Goal: Connect with others: Participate in discussion

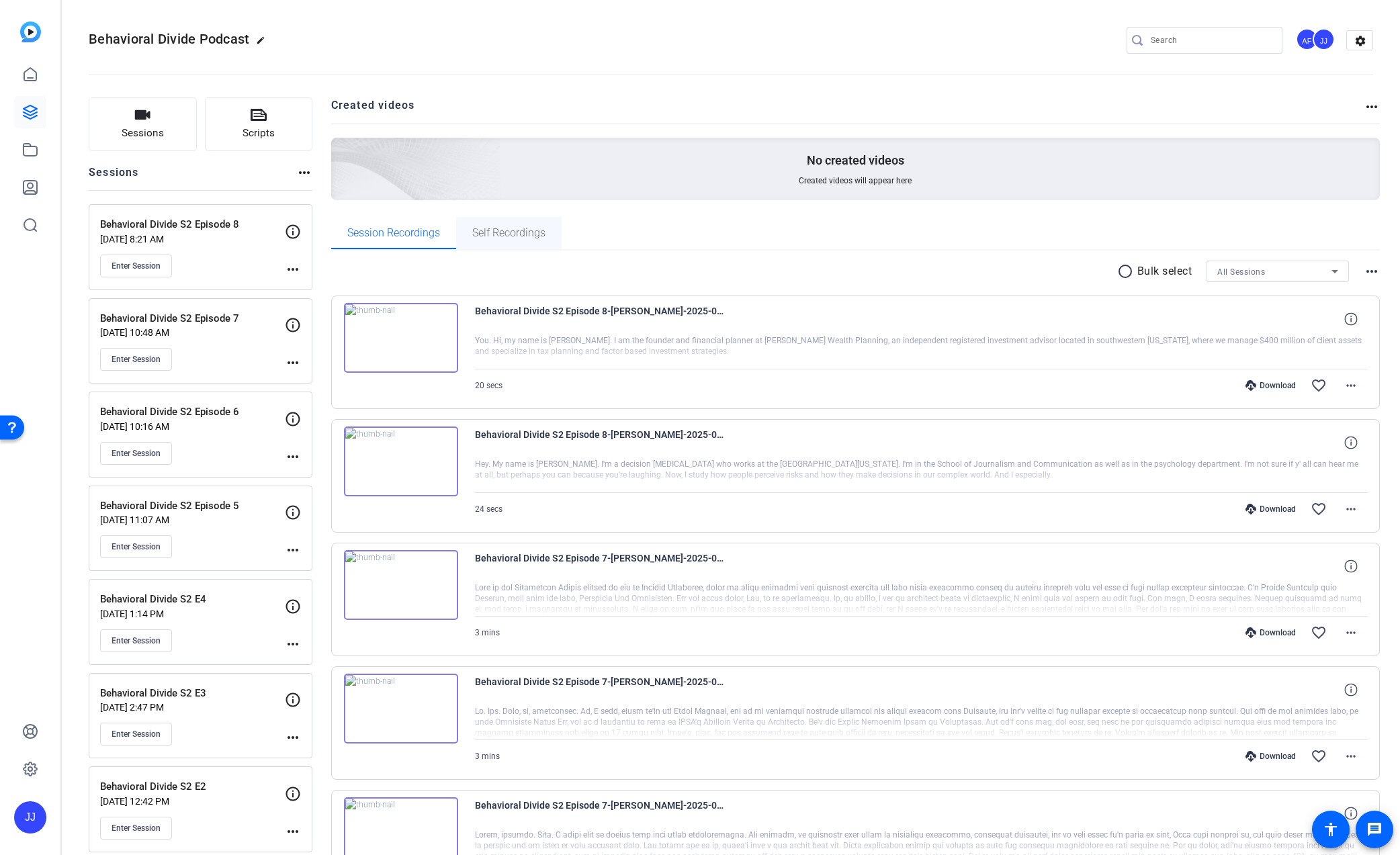
scroll to position [7, 0]
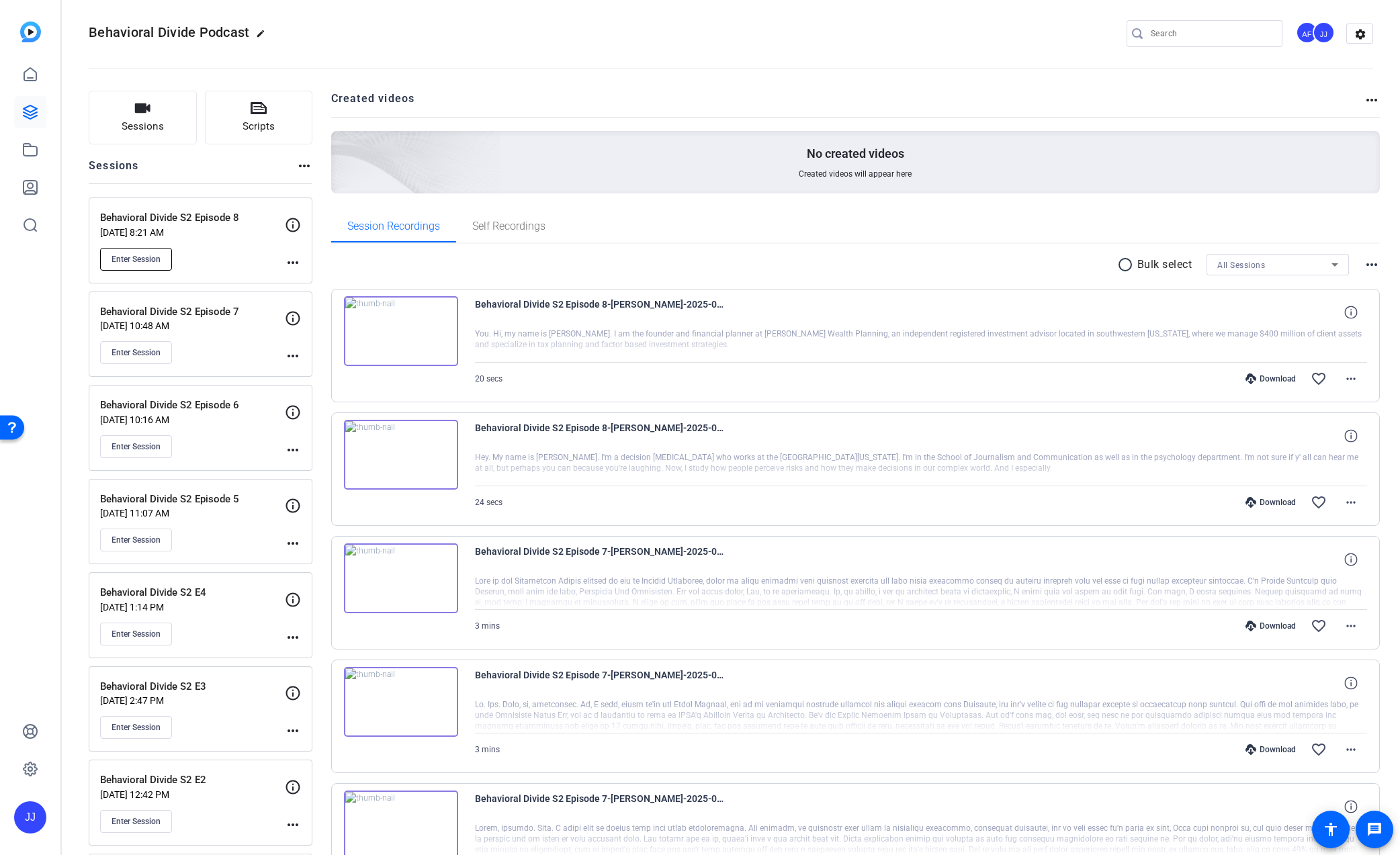
click at [127, 259] on span "Enter Session" at bounding box center [136, 259] width 49 height 10
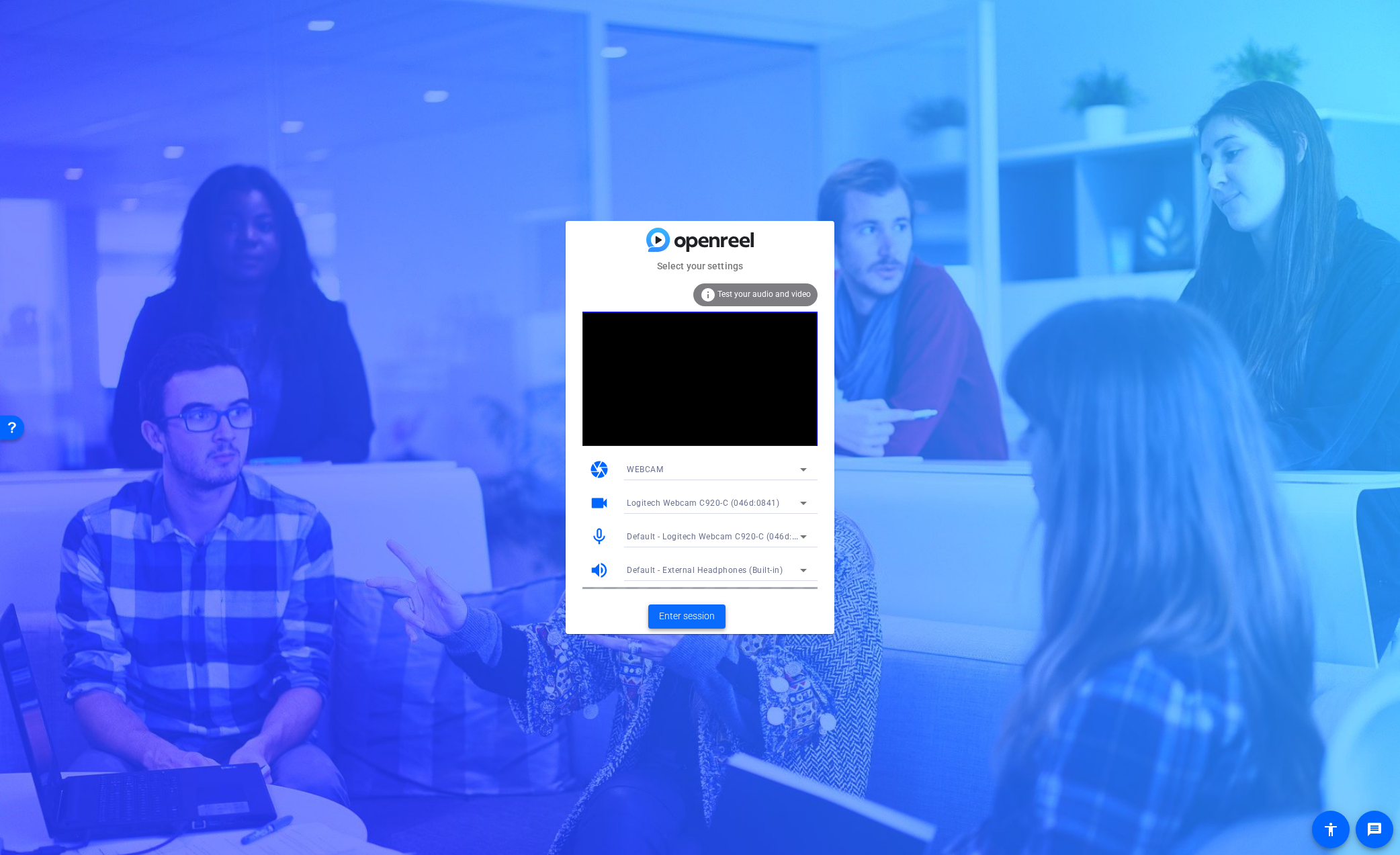
click at [681, 613] on span "Enter session" at bounding box center [686, 616] width 56 height 14
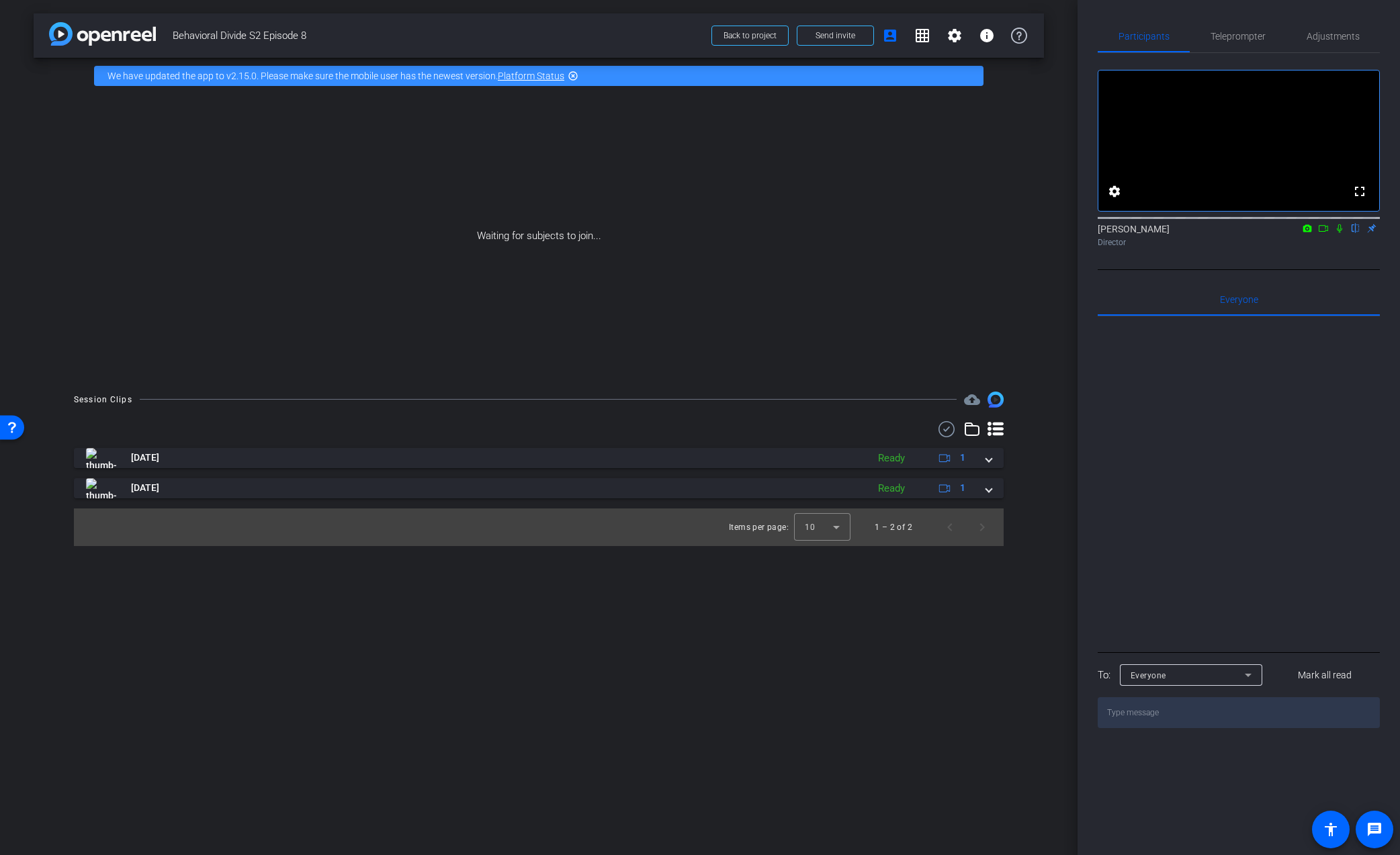
click at [1338, 233] on icon at bounding box center [1338, 229] width 5 height 9
click at [1235, 40] on span "Teleprompter" at bounding box center [1238, 36] width 55 height 10
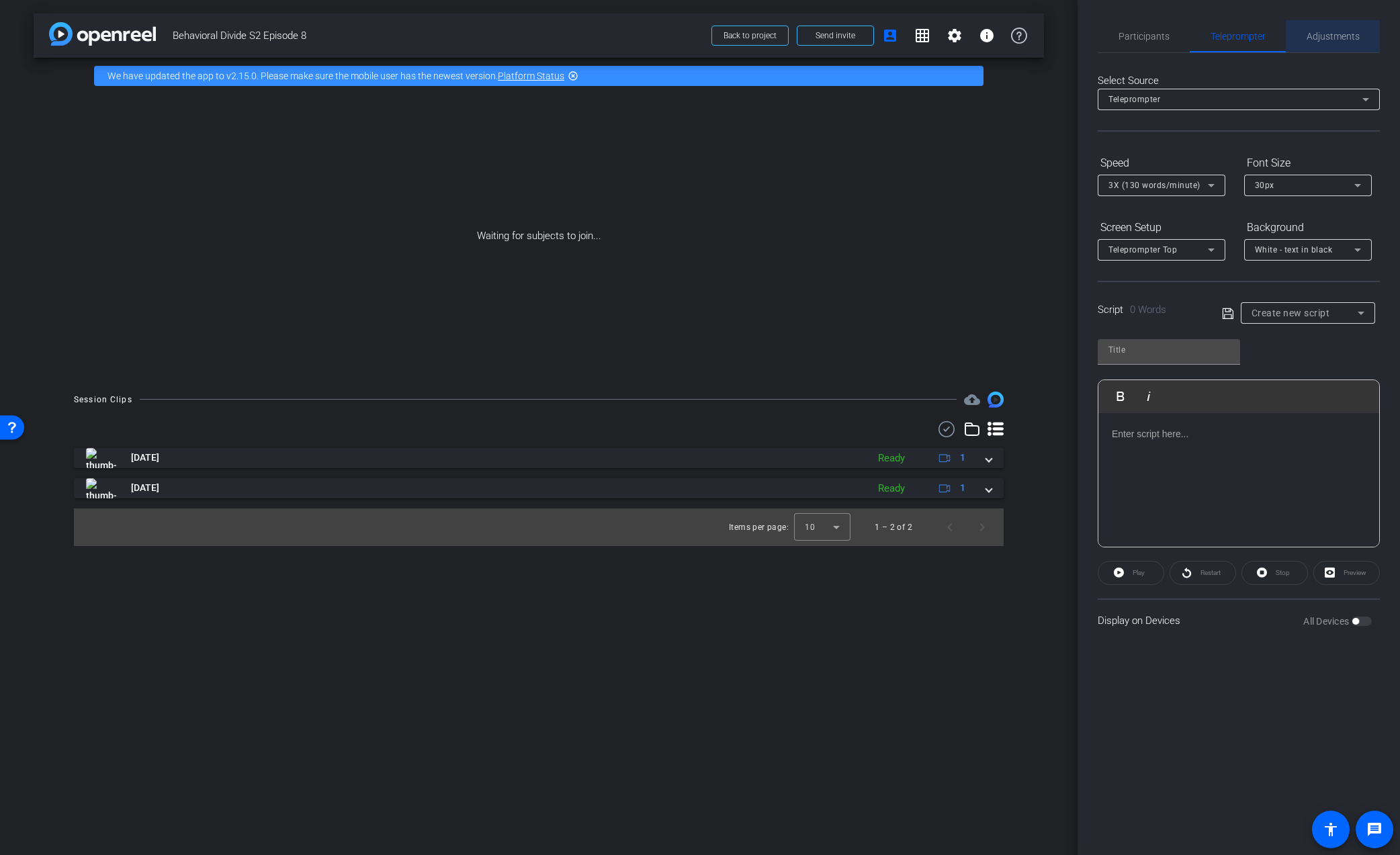
click at [1337, 39] on span "Adjustments" at bounding box center [1333, 36] width 53 height 10
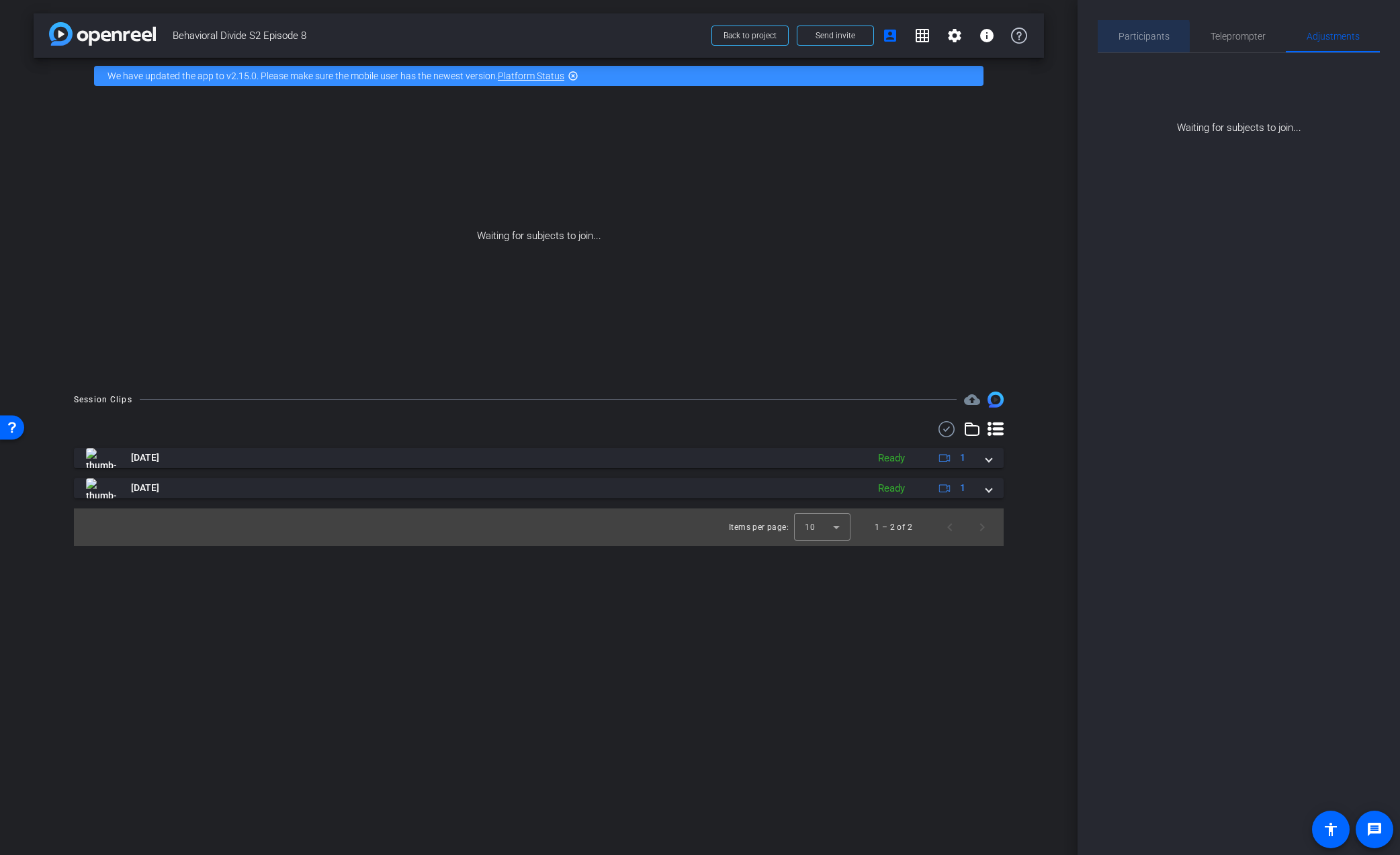
click at [1141, 37] on span "Participants" at bounding box center [1144, 36] width 51 height 10
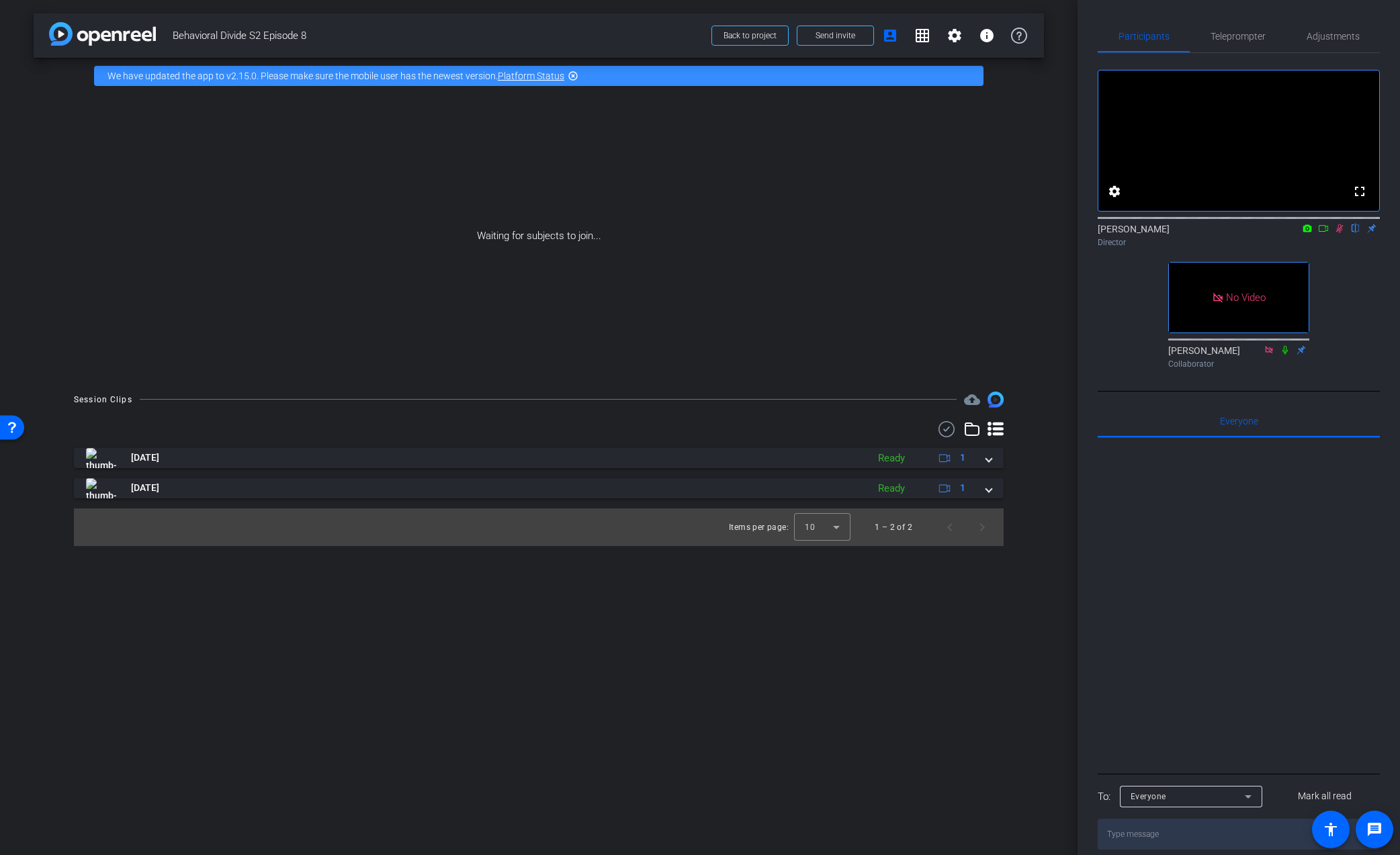
click at [1338, 233] on icon at bounding box center [1339, 228] width 10 height 10
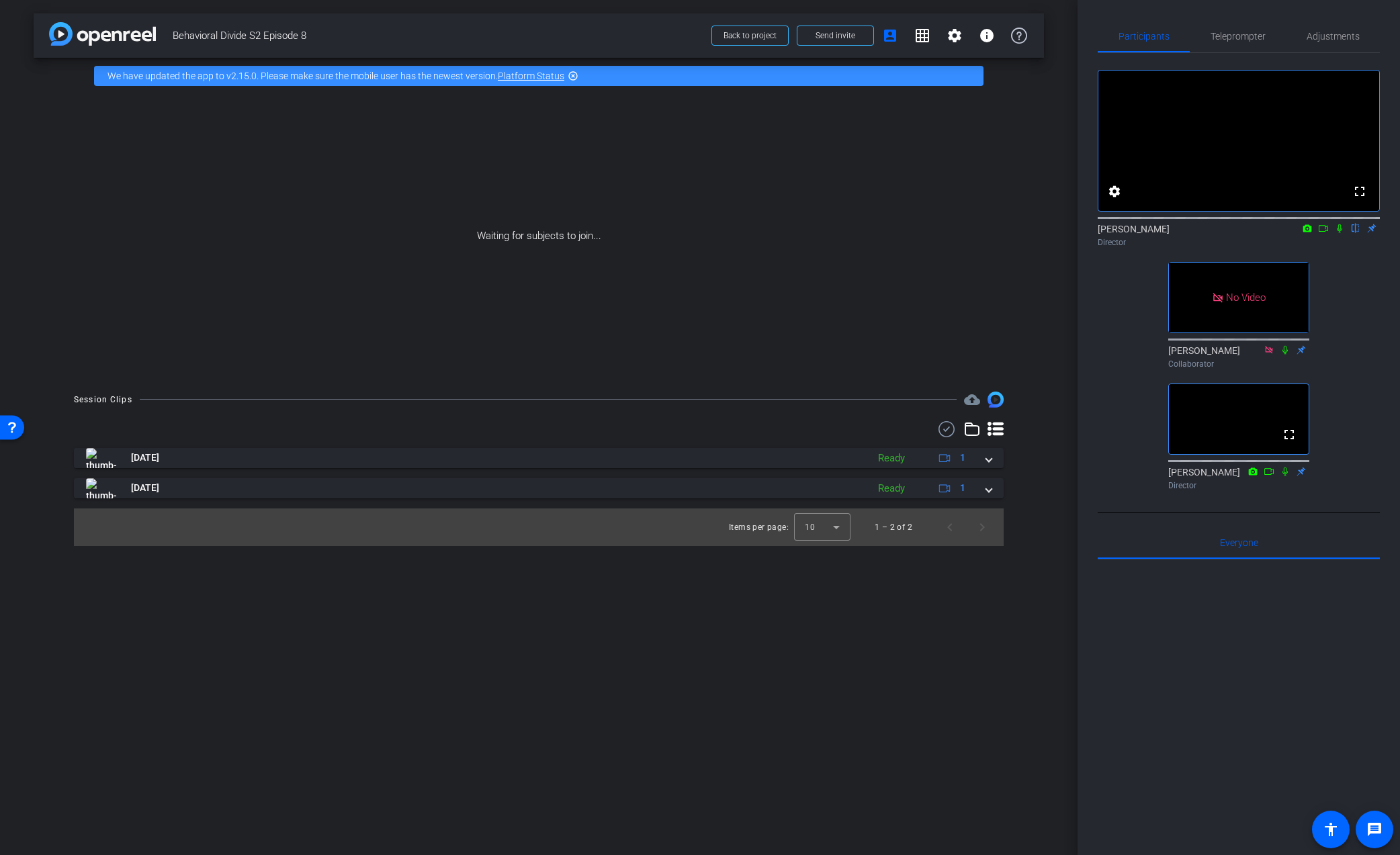
click at [1341, 233] on icon at bounding box center [1339, 228] width 10 height 10
click at [1327, 233] on icon at bounding box center [1323, 228] width 10 height 10
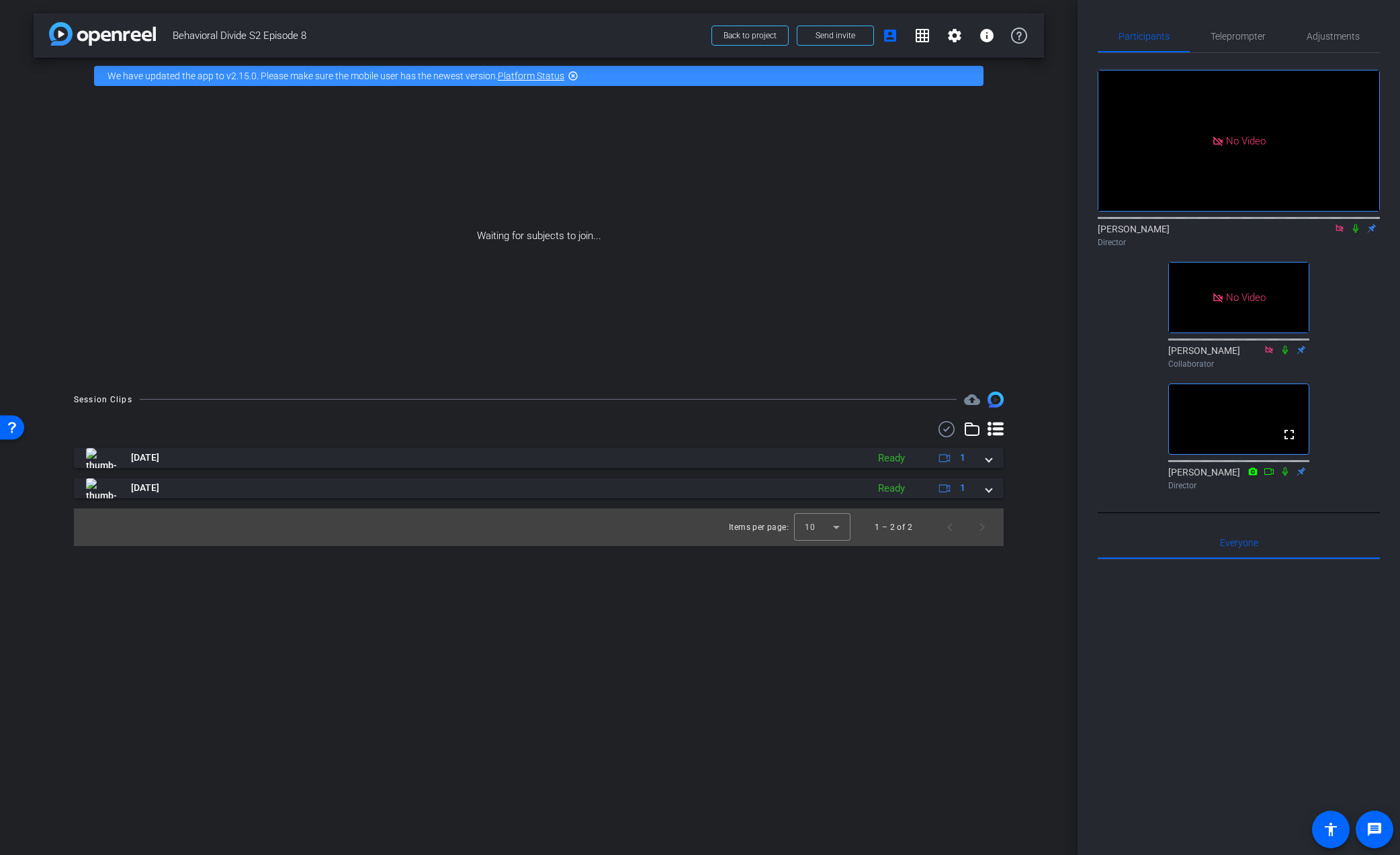
click at [1338, 233] on icon at bounding box center [1339, 228] width 10 height 10
click at [1118, 199] on mat-icon "settings" at bounding box center [1115, 191] width 16 height 16
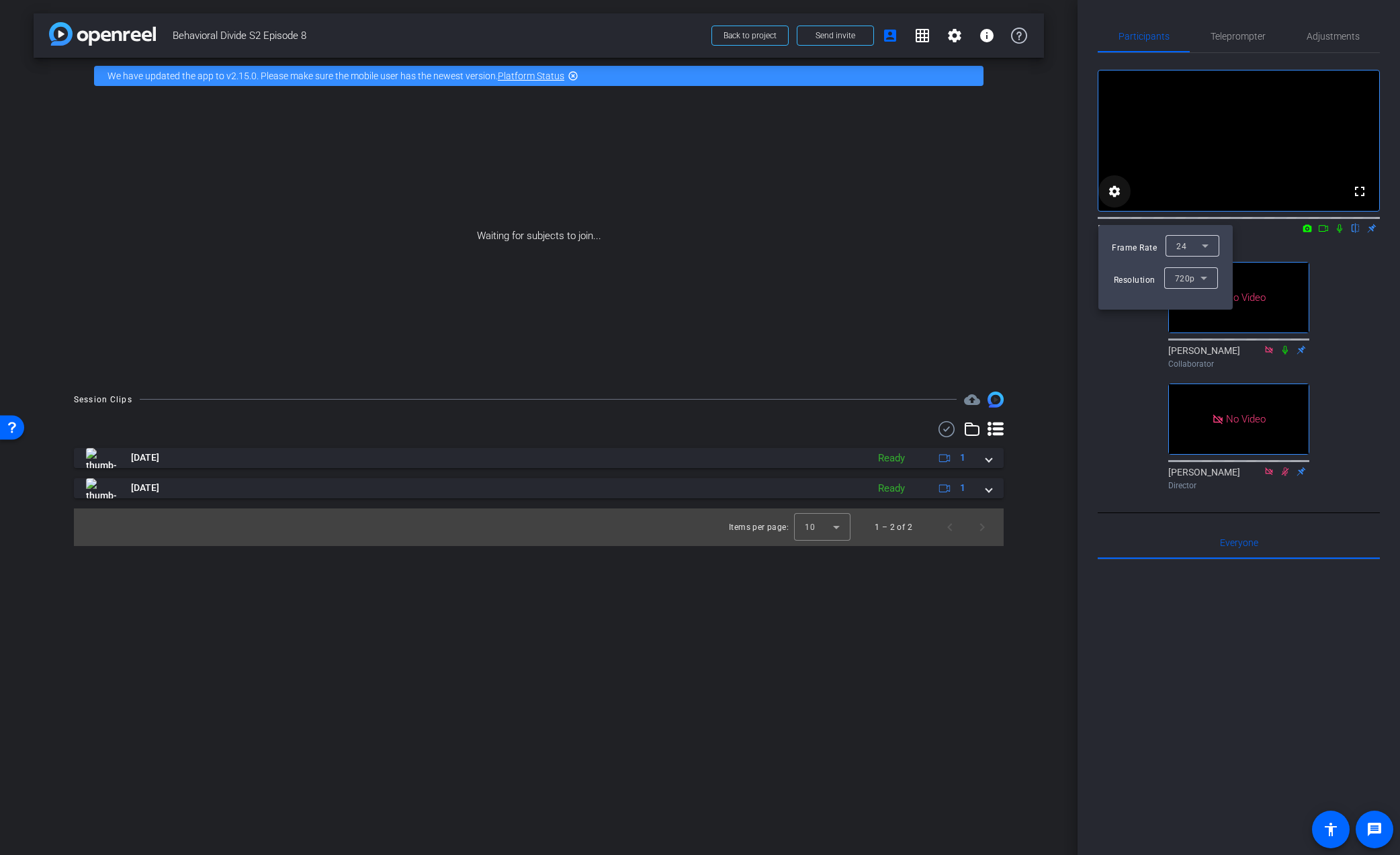
click at [1118, 206] on div at bounding box center [700, 428] width 1400 height 855
click at [1353, 199] on mat-icon "fullscreen" at bounding box center [1359, 191] width 16 height 16
click at [1284, 703] on div at bounding box center [1238, 725] width 282 height 333
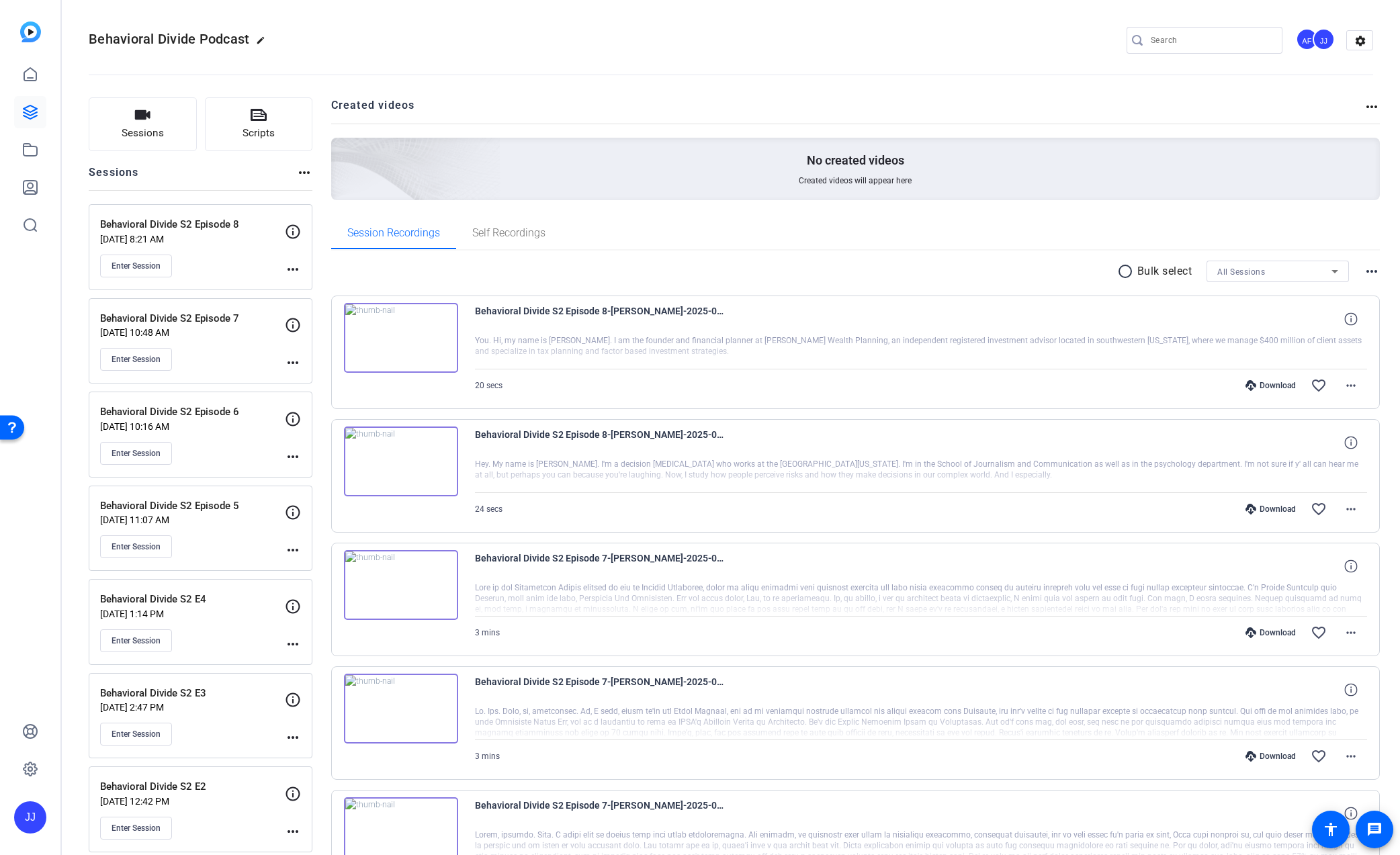
scroll to position [7, 0]
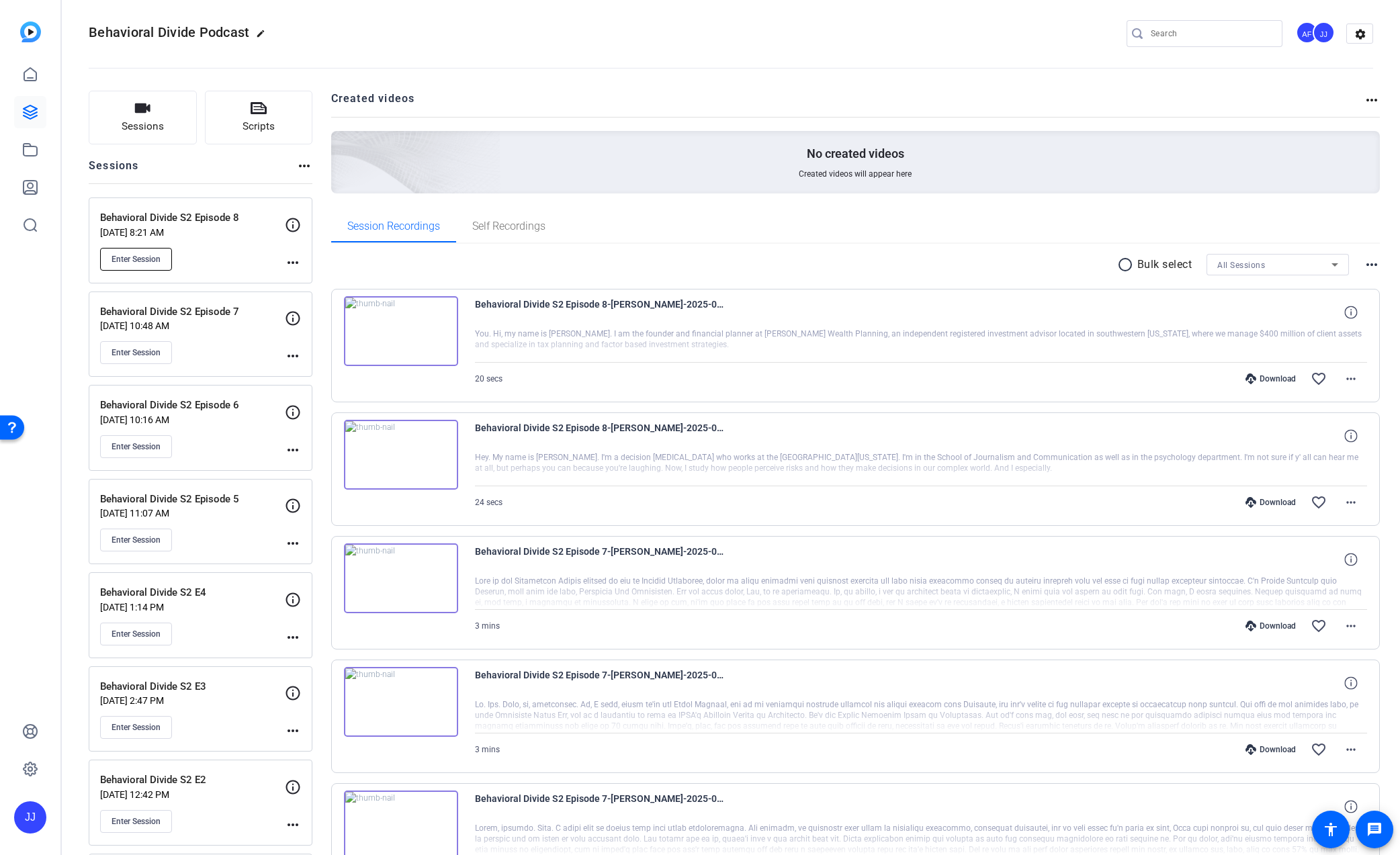
click at [133, 256] on span "Enter Session" at bounding box center [136, 259] width 49 height 10
click at [130, 259] on span "Enter Session" at bounding box center [136, 259] width 49 height 10
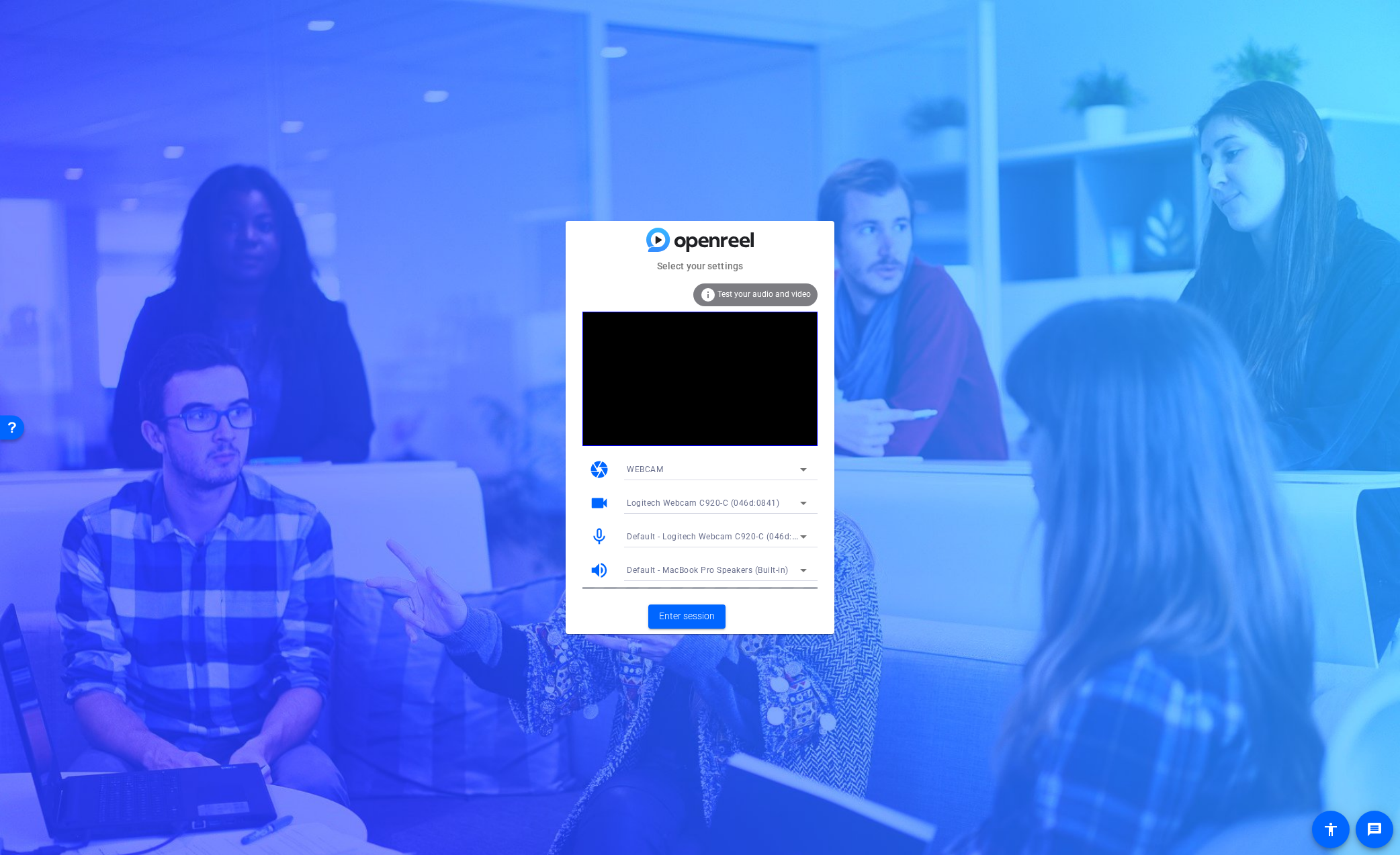
click at [759, 573] on span "Default - MacBook Pro Speakers (Built-in)" at bounding box center [708, 570] width 162 height 10
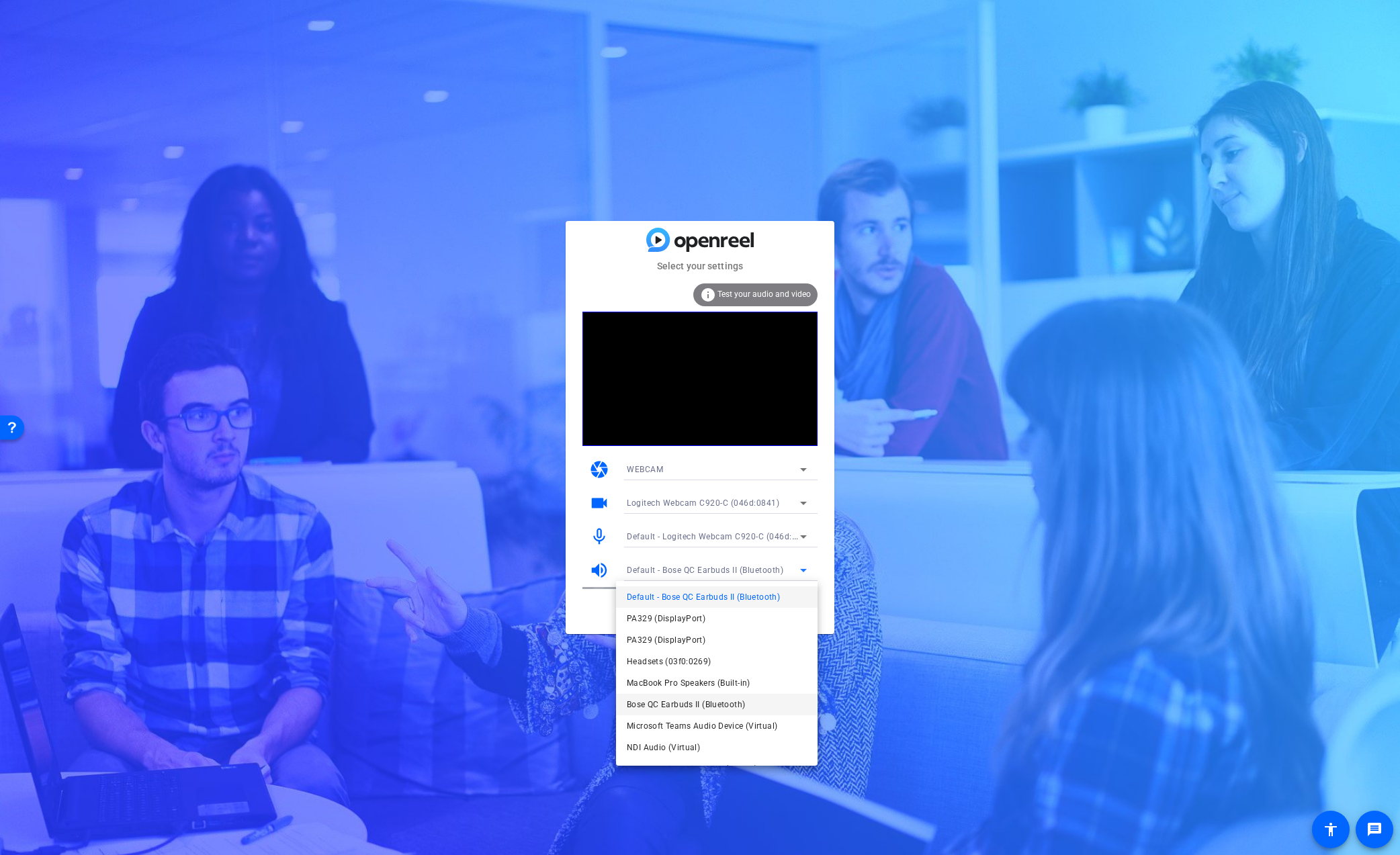
click at [31, 255] on span "Bose QC Earbuds II (Bluetooth)" at bounding box center [24, 247] width 14 height 14
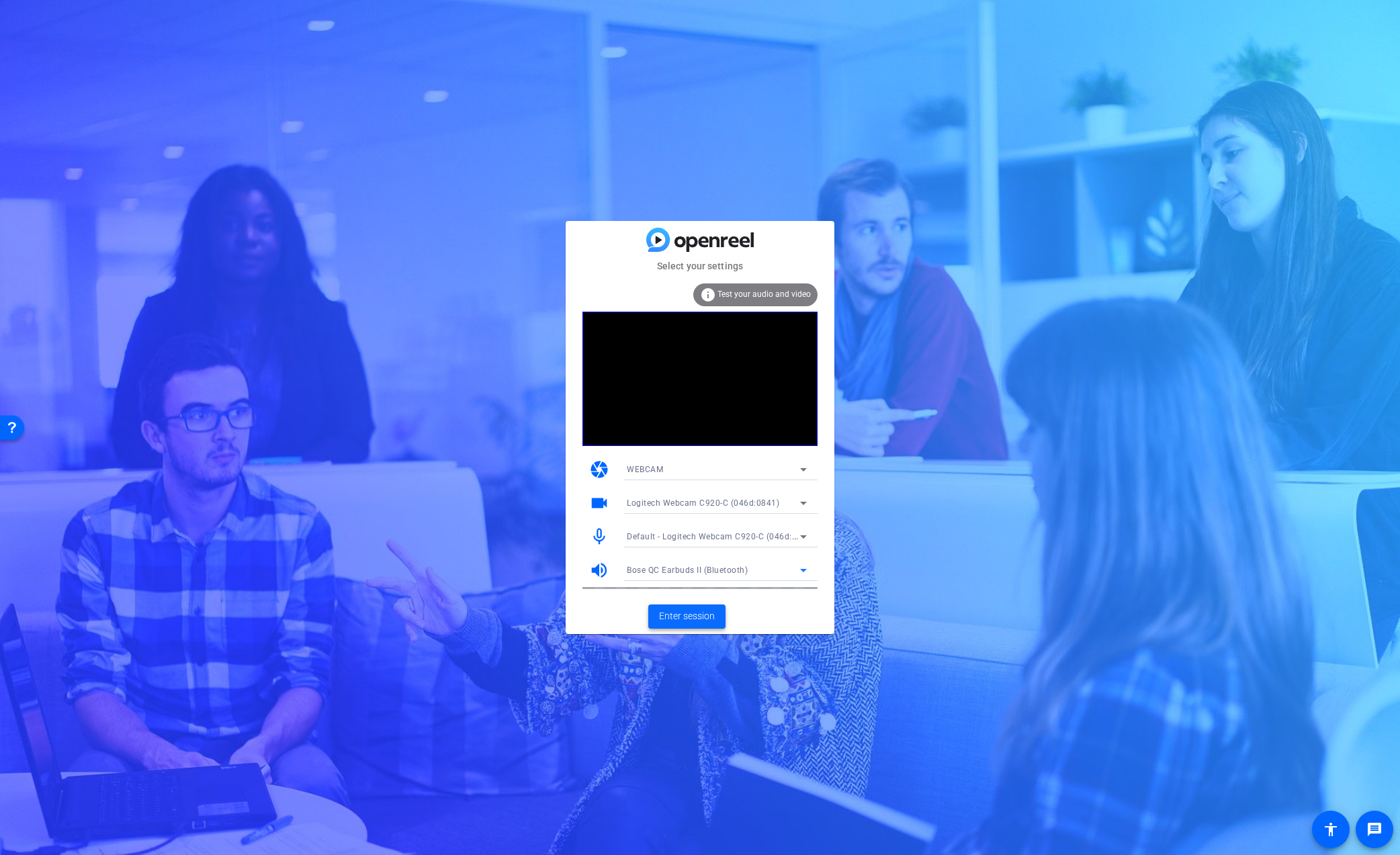
click at [679, 621] on span "Enter session" at bounding box center [686, 616] width 56 height 14
click at [681, 613] on span "Enter session" at bounding box center [686, 616] width 56 height 14
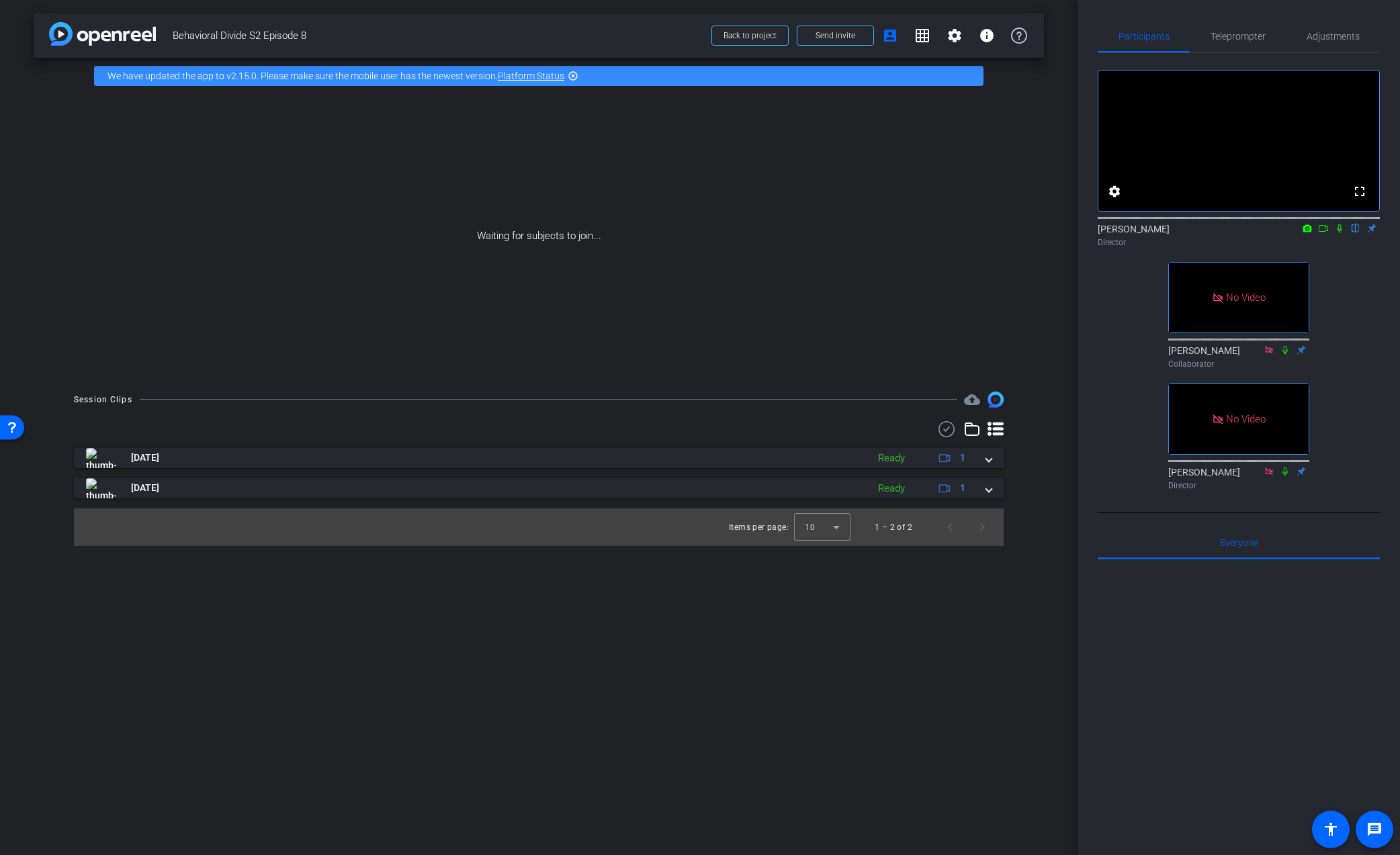
click at [1340, 233] on icon at bounding box center [1338, 229] width 5 height 9
click at [1338, 248] on div "[PERSON_NAME] flip Director" at bounding box center [1238, 235] width 282 height 26
click at [1340, 233] on icon at bounding box center [1339, 228] width 10 height 10
click at [1336, 233] on icon at bounding box center [1339, 228] width 10 height 10
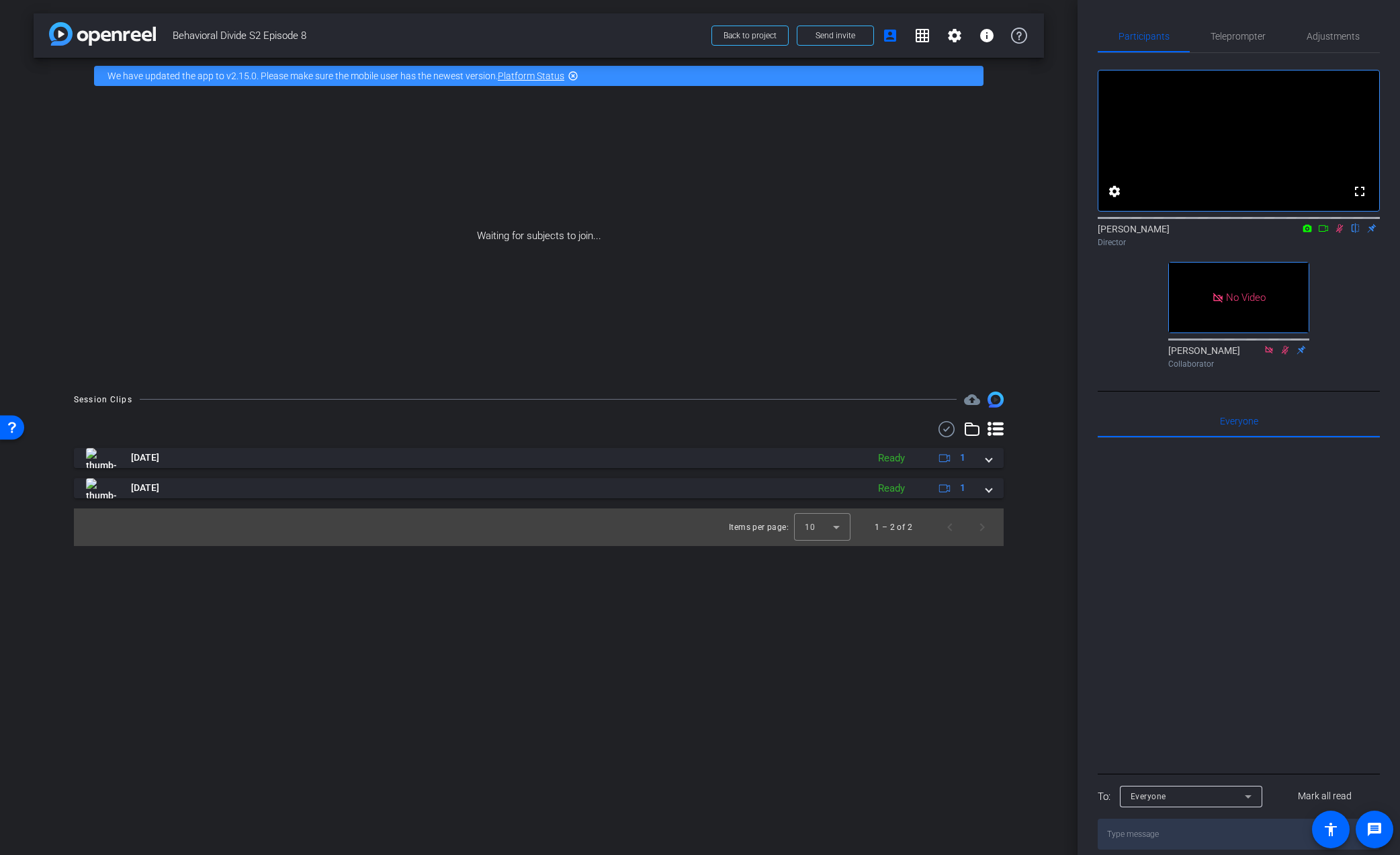
click at [1339, 233] on icon at bounding box center [1340, 229] width 7 height 9
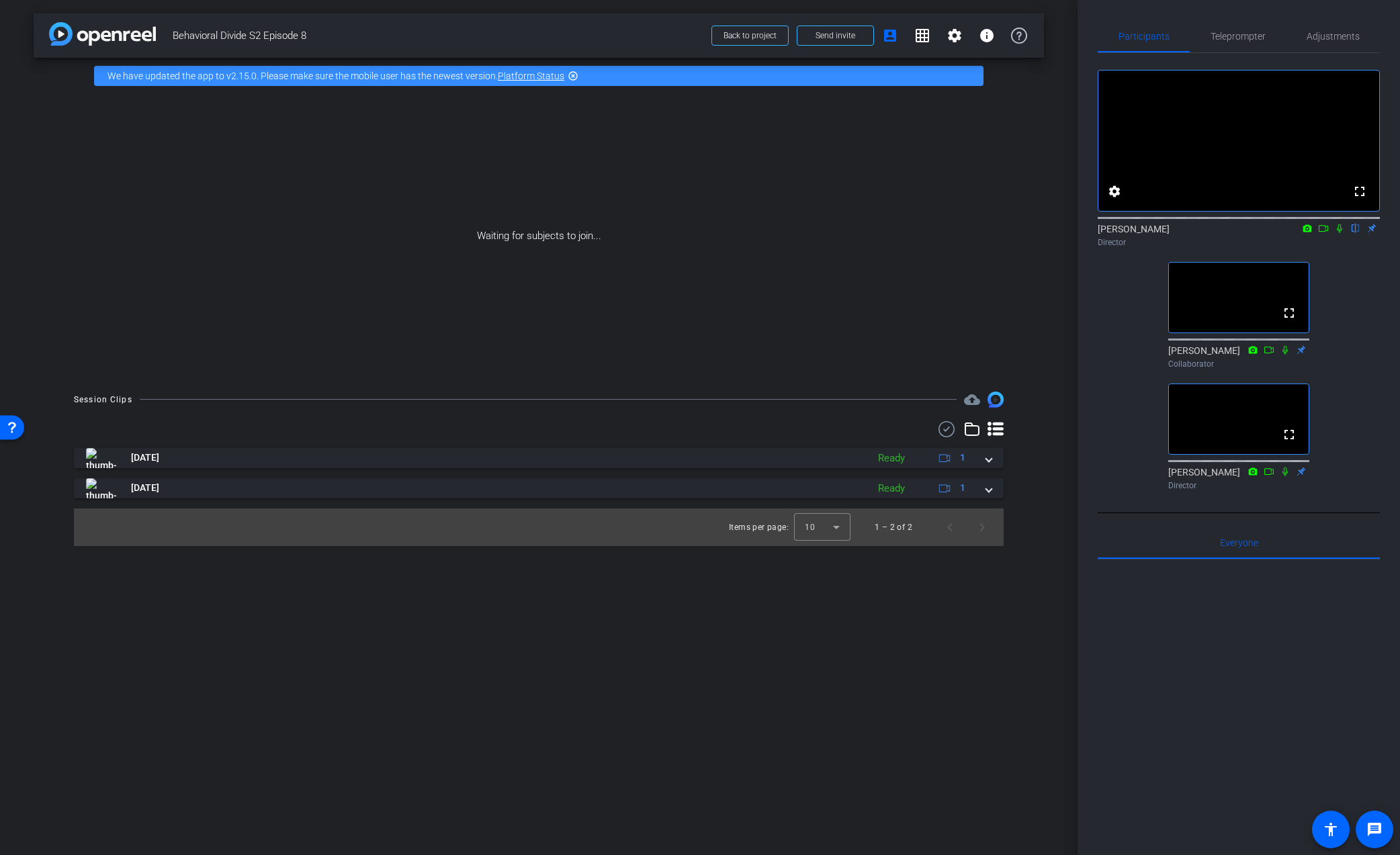
click at [1335, 326] on div "fullscreen settings [PERSON_NAME] flip Director fullscreen [PERSON_NAME] Collab…" at bounding box center [1238, 274] width 282 height 442
click at [1339, 233] on icon at bounding box center [1339, 228] width 10 height 10
click at [1338, 233] on icon at bounding box center [1340, 229] width 7 height 9
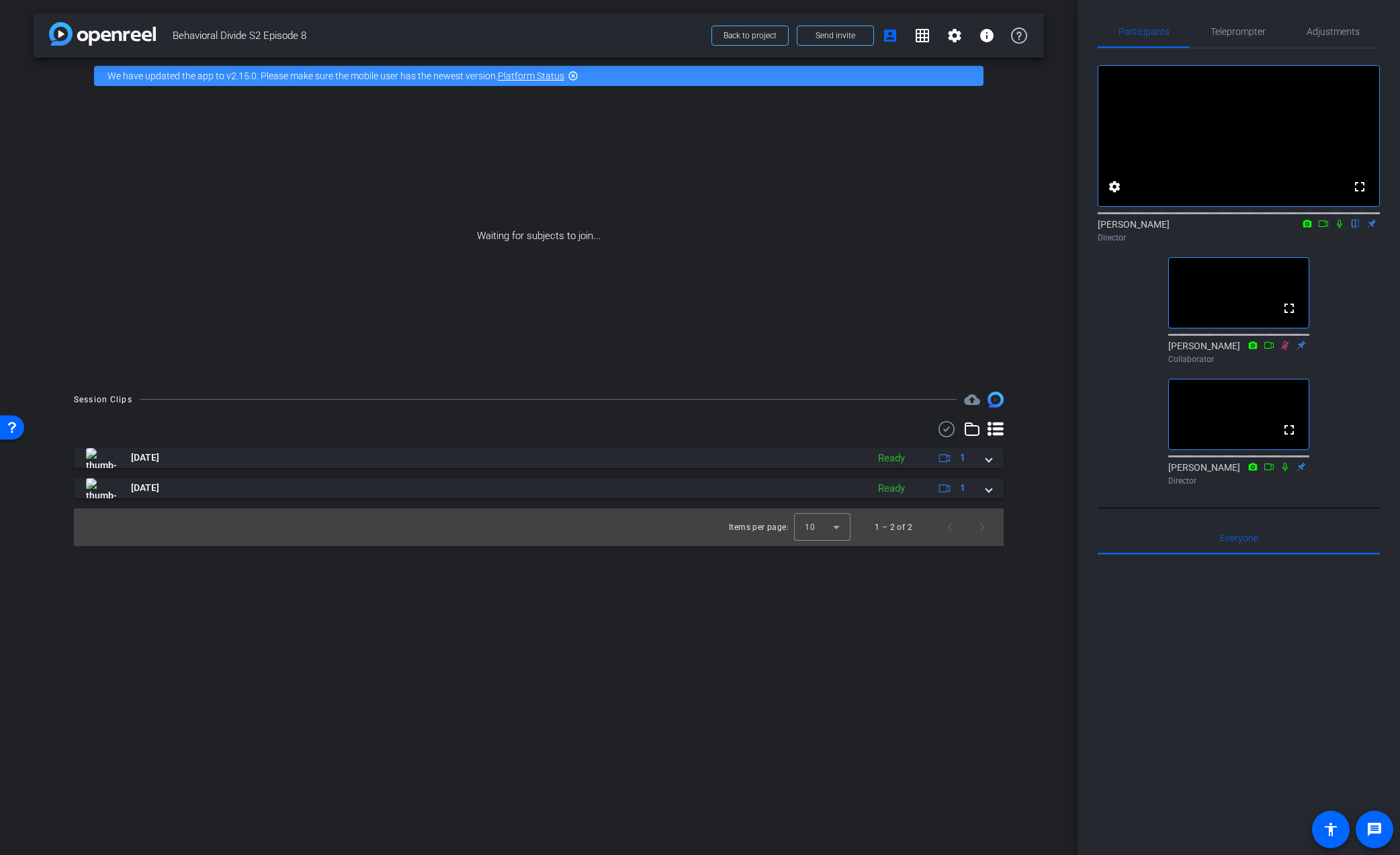
click at [1339, 244] on div "[PERSON_NAME] flip Director" at bounding box center [1238, 230] width 282 height 26
click at [1335, 232] on icon at bounding box center [1339, 227] width 10 height 10
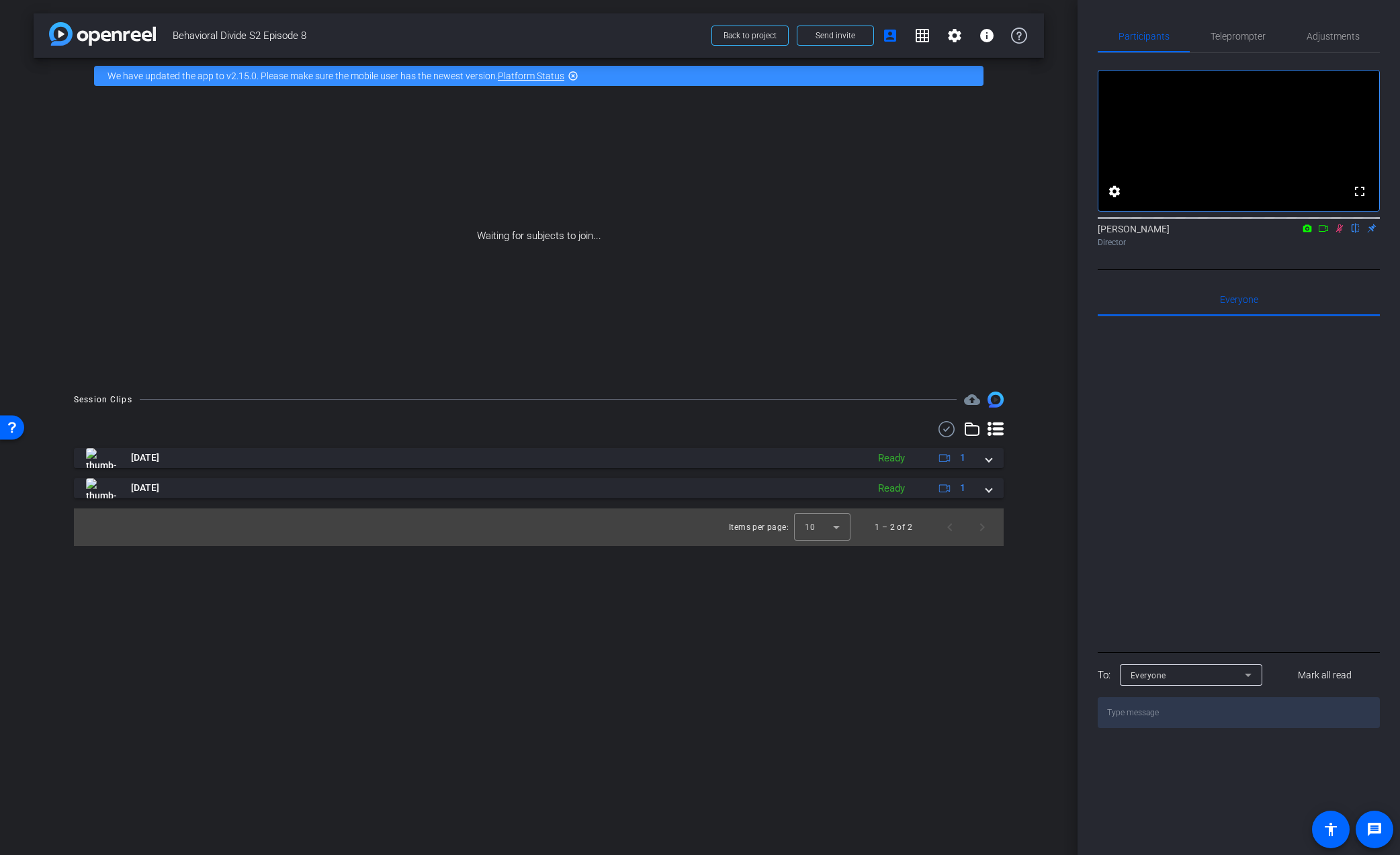
scroll to position [0, 0]
